Goal: Task Accomplishment & Management: Use online tool/utility

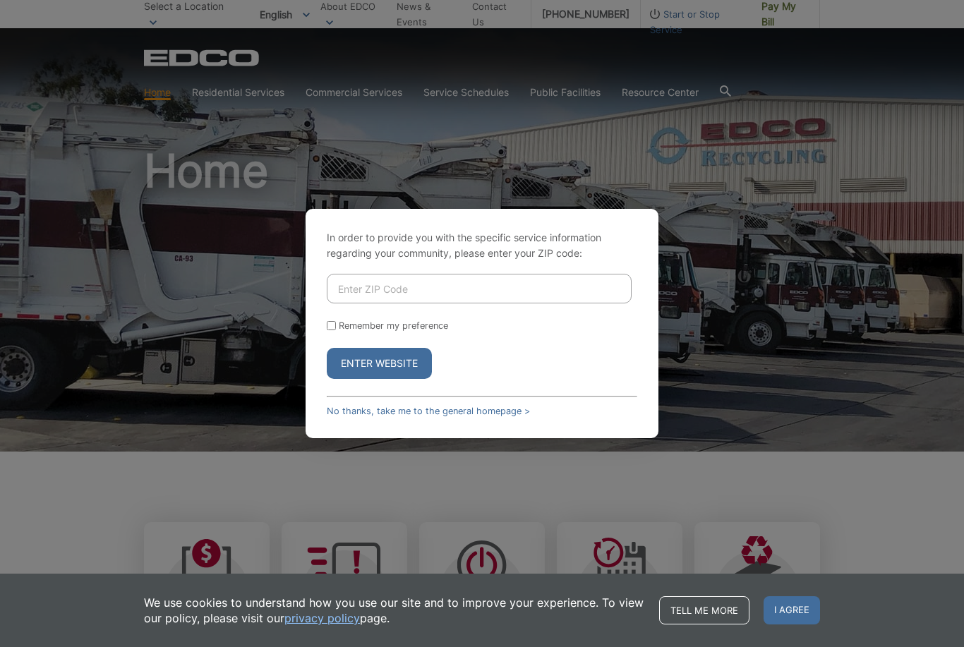
click at [389, 303] on input "Enter ZIP Code" at bounding box center [479, 289] width 305 height 30
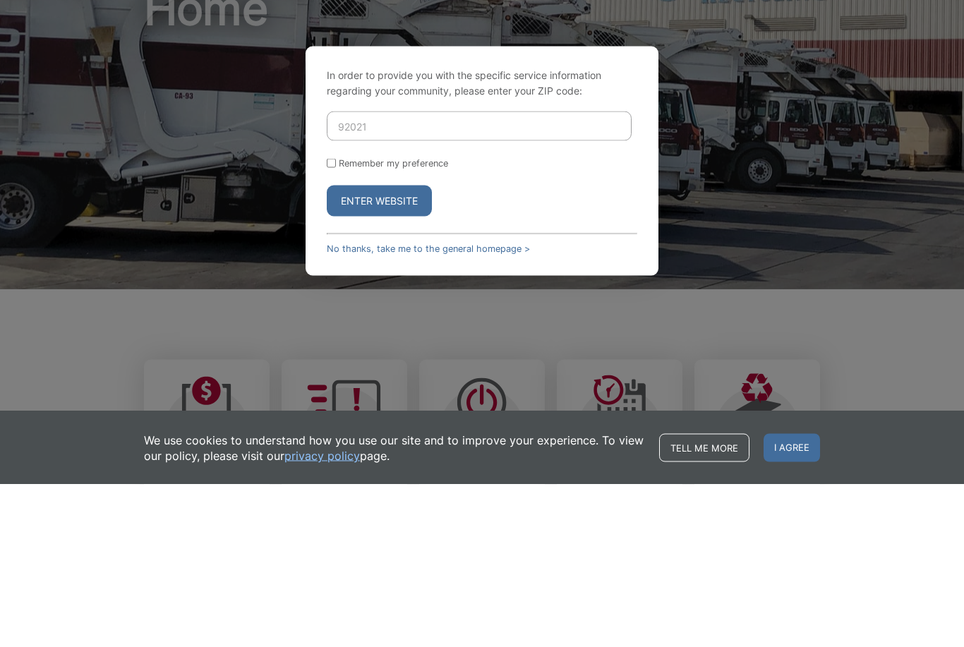
type input "92021"
click at [388, 348] on button "Enter Website" at bounding box center [379, 363] width 105 height 31
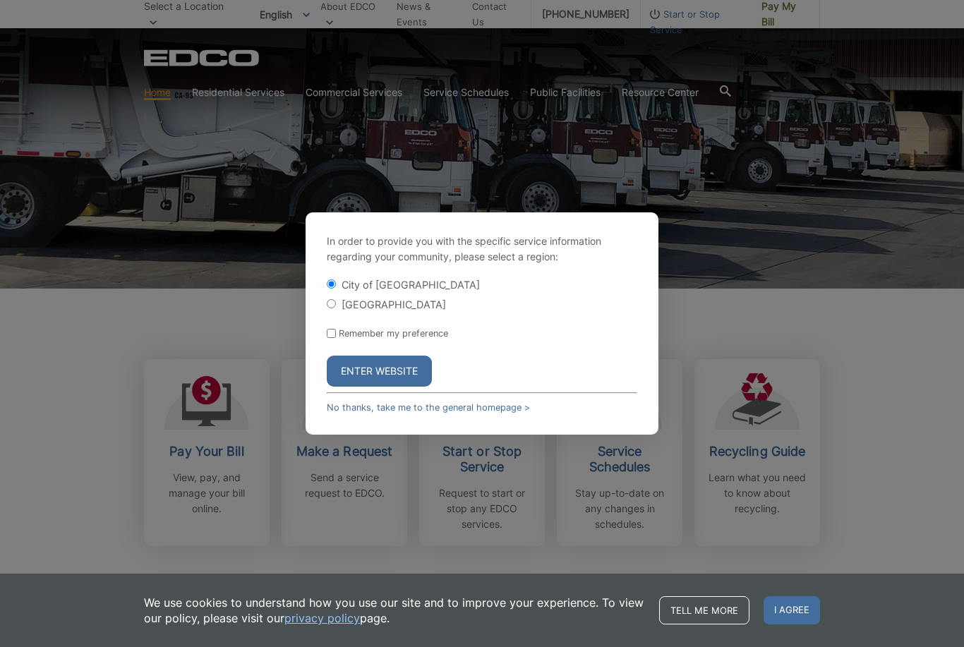
click at [422, 380] on button "Enter Website" at bounding box center [379, 371] width 105 height 31
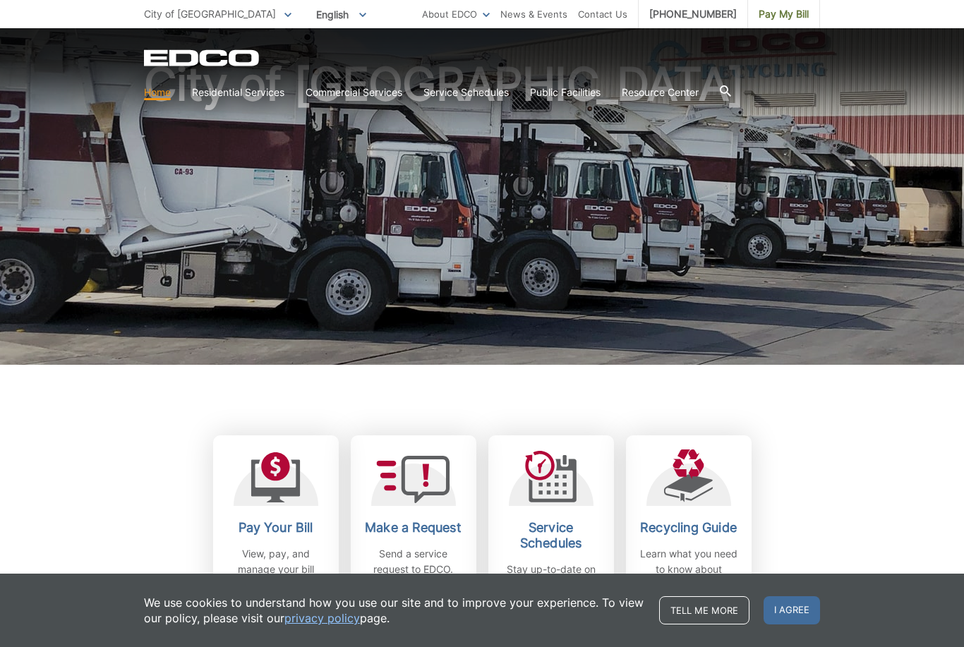
scroll to position [97, 0]
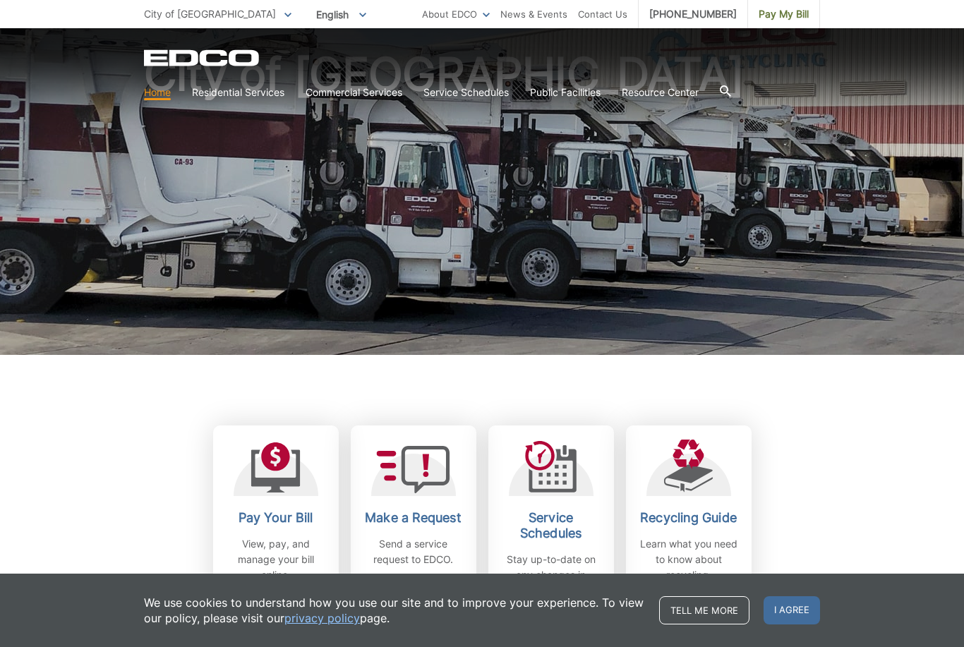
click at [284, 547] on p "View, pay, and manage your bill online." at bounding box center [276, 559] width 104 height 47
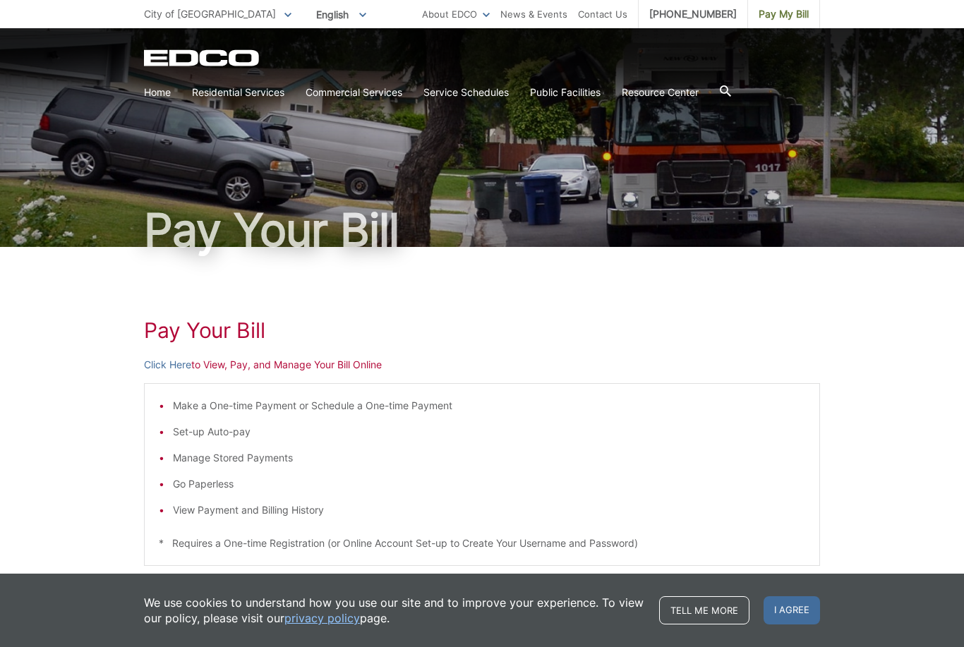
scroll to position [5, 0]
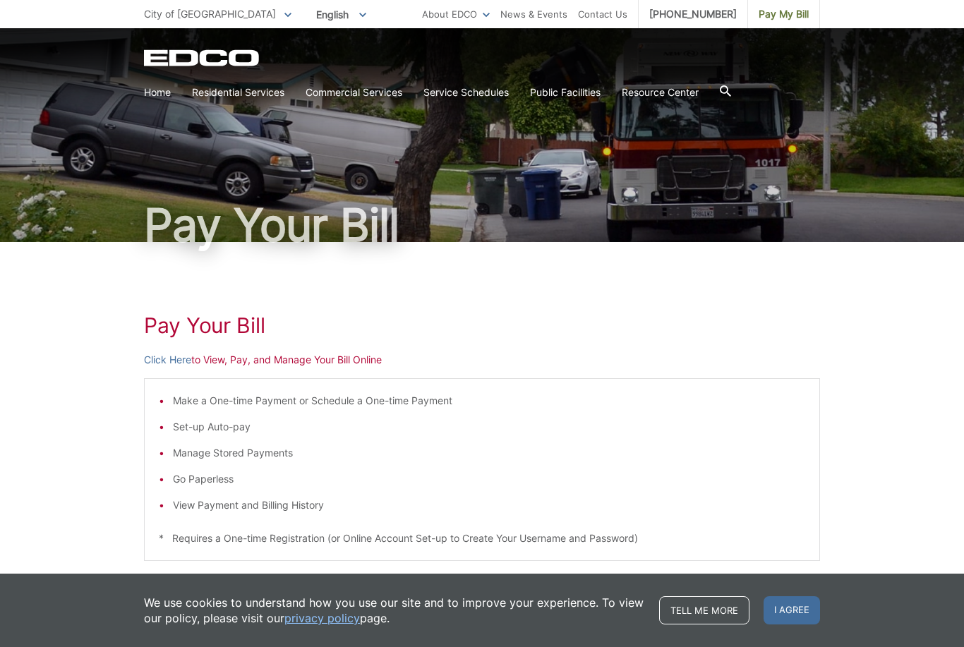
click at [178, 362] on link "Click Here" at bounding box center [167, 360] width 47 height 16
